Goal: Task Accomplishment & Management: Manage account settings

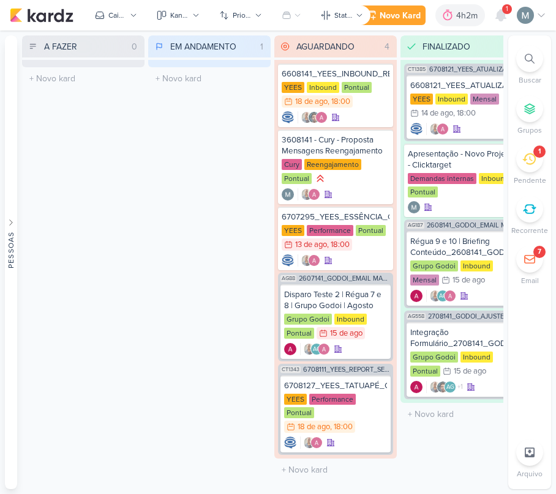
click at [535, 165] on icon at bounding box center [528, 158] width 13 height 13
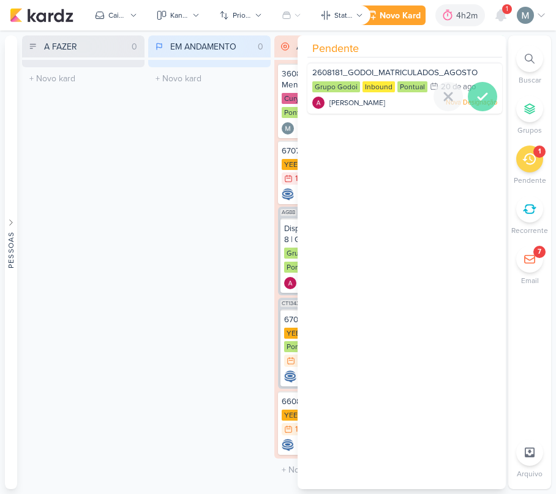
click at [478, 98] on icon at bounding box center [482, 97] width 9 height 6
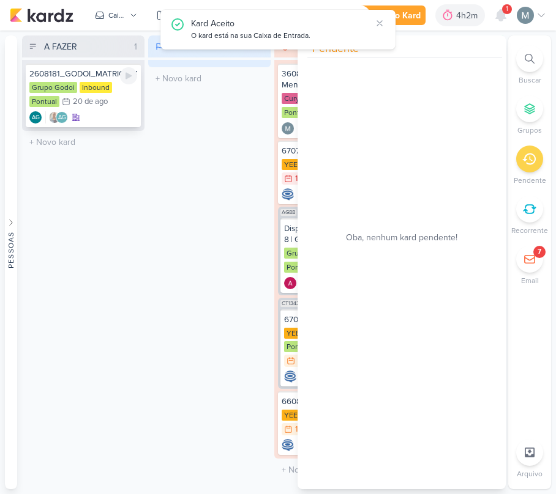
click at [102, 111] on div "AG AG" at bounding box center [83, 117] width 108 height 12
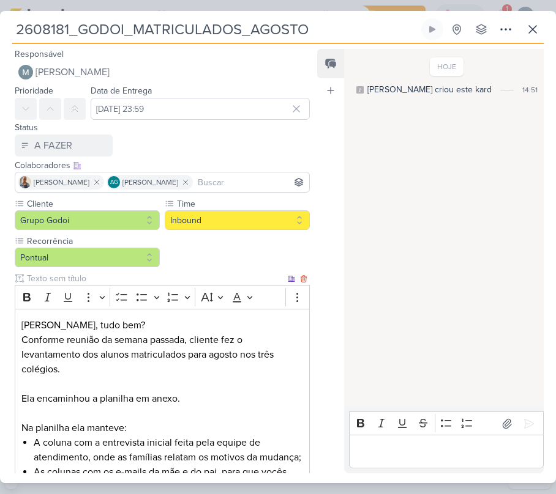
scroll to position [288, 0]
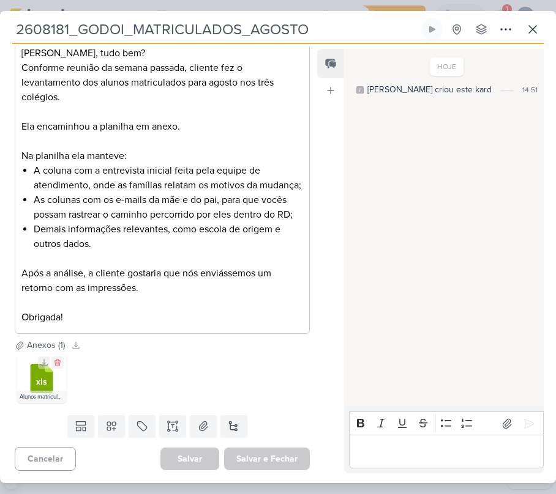
click at [61, 376] on div ".cls-7 {fill: #79ac00;} .cls-7, .cls-8, .cls-9 {fill-rule: evenodd;} .cls-8 {fi…" at bounding box center [41, 378] width 49 height 49
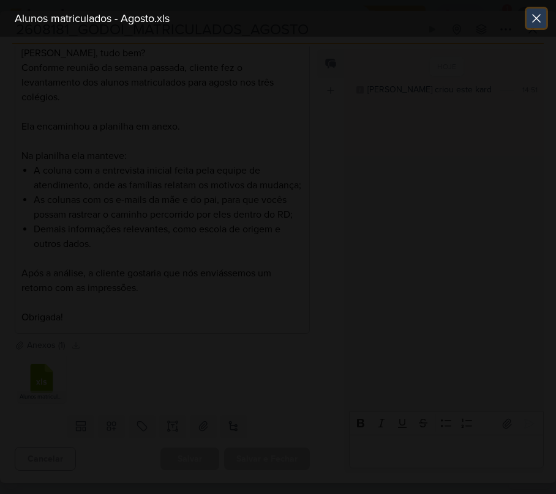
click at [534, 16] on icon at bounding box center [535, 18] width 7 height 7
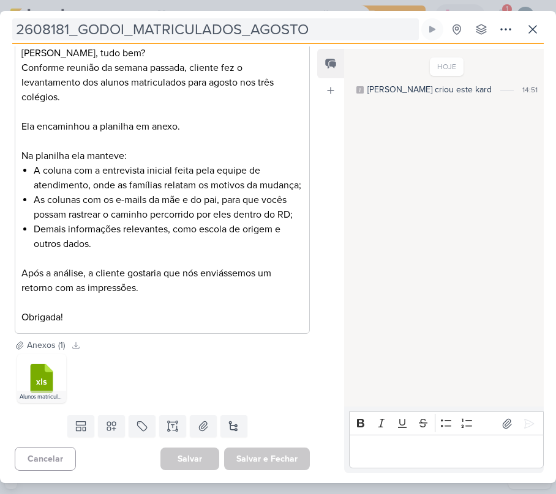
click at [140, 35] on input "2608181_GODOI_MATRICULADOS_AGOSTO" at bounding box center [215, 29] width 406 height 22
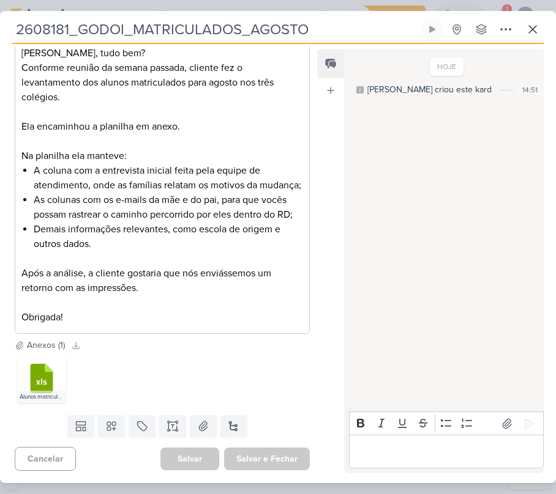
click at [140, 35] on input "2608181_GODOI_MATRICULADOS_AGOSTO" at bounding box center [215, 29] width 406 height 22
click at [341, 343] on div "Feed Atrelar email Solte o email para atrelar ao kard" at bounding box center [330, 261] width 27 height 425
click at [526, 34] on icon at bounding box center [532, 29] width 15 height 15
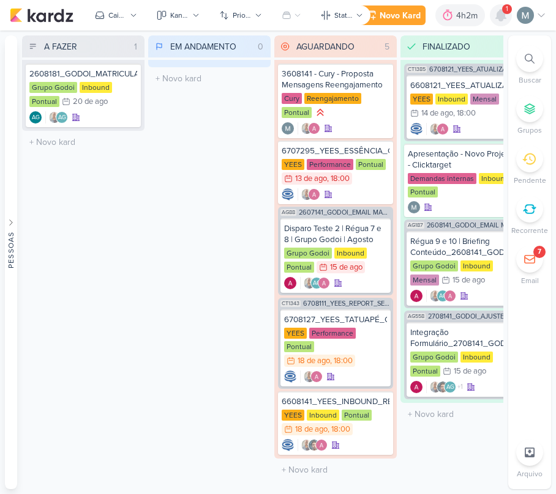
click at [507, 21] on icon at bounding box center [500, 15] width 15 height 15
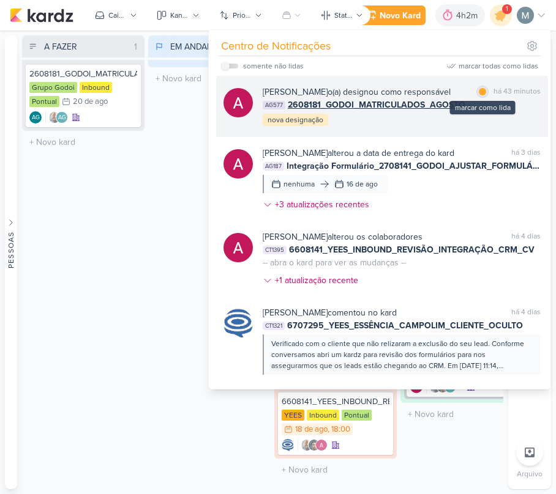
click at [476, 98] on div "marcar como lida" at bounding box center [482, 92] width 12 height 12
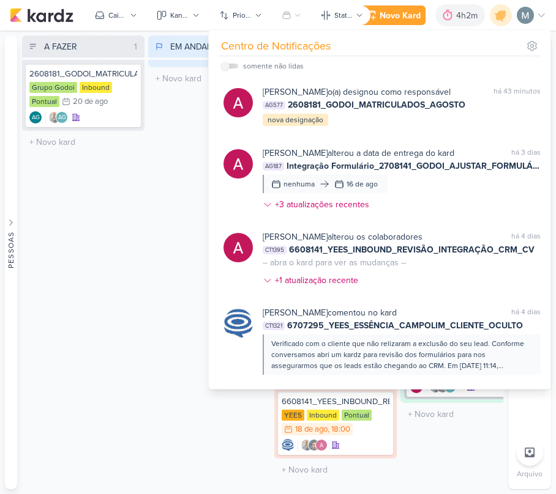
click at [89, 299] on div "A FAZER 1 Mover Para Esquerda Mover Para Direita [GEOGRAPHIC_DATA] 2608181_GODO…" at bounding box center [83, 262] width 122 height 454
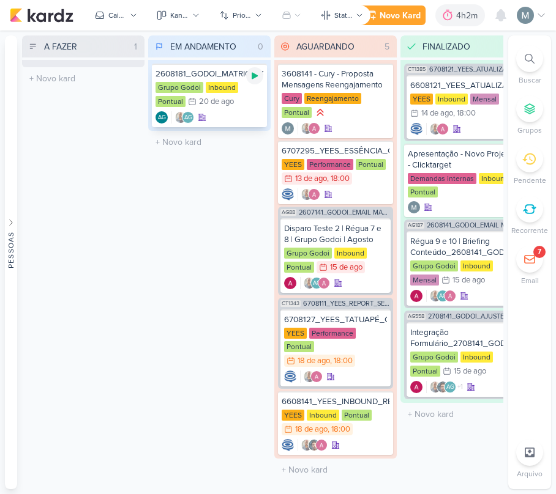
click at [253, 75] on icon at bounding box center [255, 76] width 6 height 7
click at [185, 115] on p "AG" at bounding box center [188, 118] width 8 height 6
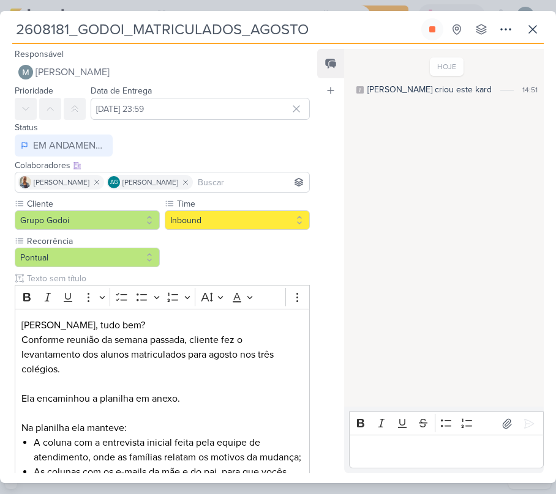
click at [468, 445] on p "Editor editing area: main" at bounding box center [446, 452] width 182 height 15
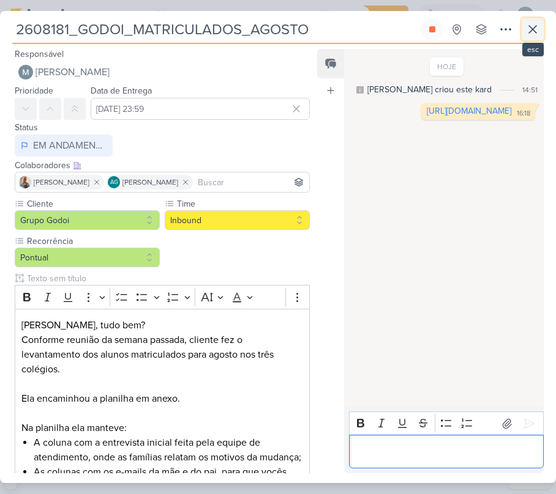
click at [529, 35] on icon at bounding box center [532, 29] width 15 height 15
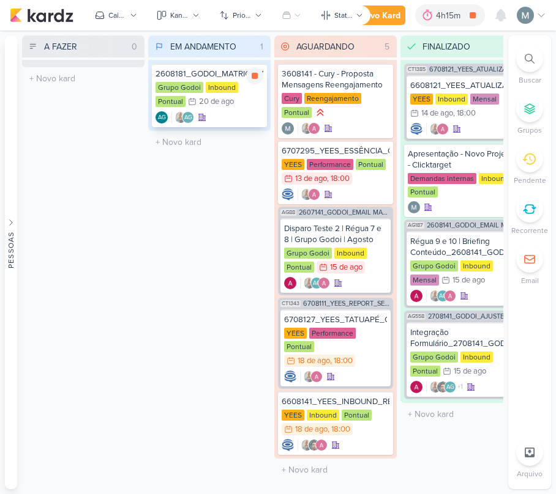
click at [234, 106] on div "Grupo Godoi Inbound Pontual 20/8 [DATE]" at bounding box center [209, 95] width 108 height 27
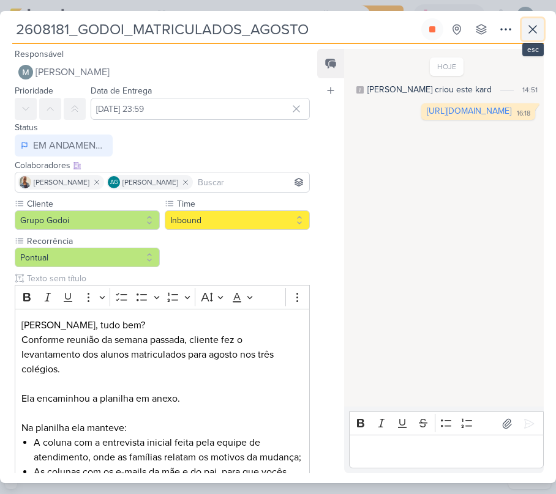
click at [542, 38] on button at bounding box center [532, 29] width 22 height 22
